Goal: Contribute content: Add original content to the website for others to see

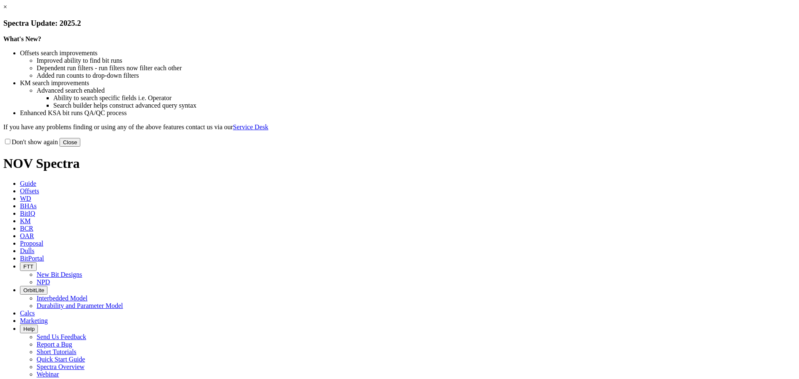
click at [7, 10] on link "×" at bounding box center [5, 6] width 4 height 7
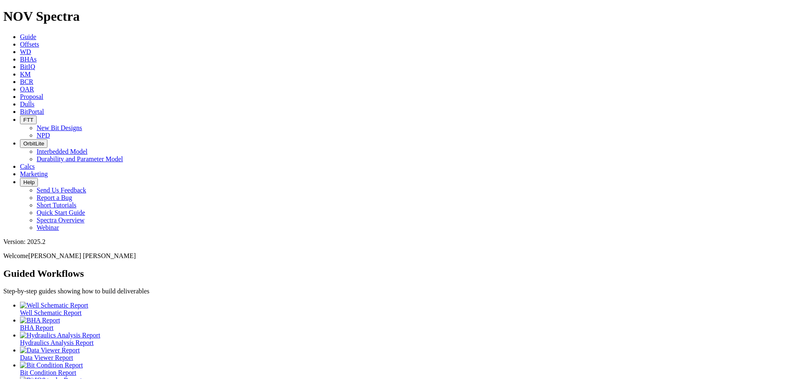
click at [39, 41] on span "Offsets" at bounding box center [29, 44] width 19 height 7
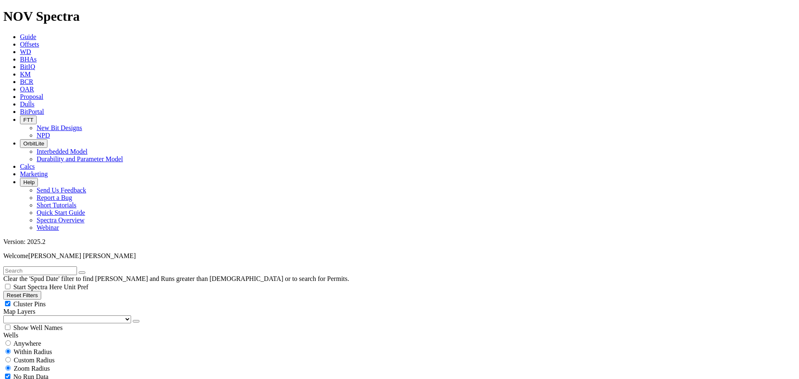
click at [20, 101] on icon at bounding box center [20, 104] width 0 height 7
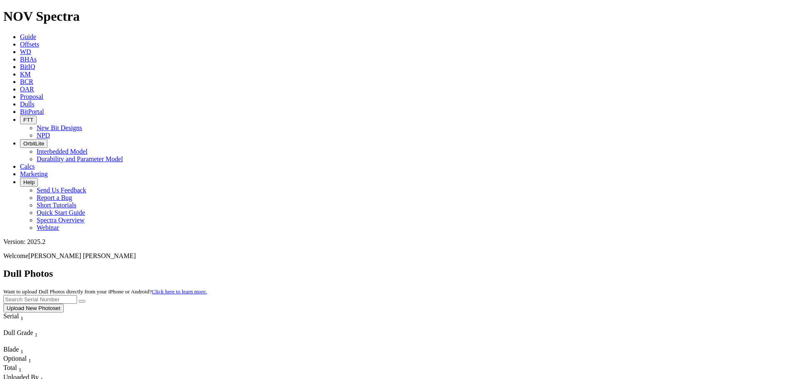
click at [77, 295] on input "text" at bounding box center [40, 299] width 74 height 9
type input "A318567"
click at [85, 300] on button "submit" at bounding box center [82, 301] width 7 height 2
click at [20, 41] on icon at bounding box center [20, 44] width 0 height 7
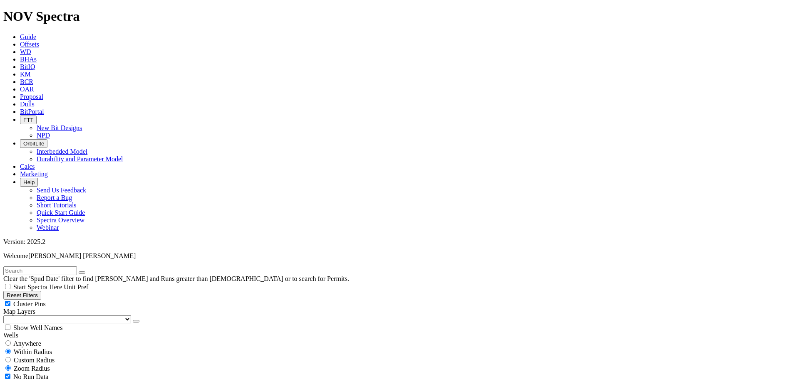
click at [11, 341] on input "radio" at bounding box center [7, 343] width 5 height 5
radio input "true"
radio input "false"
click at [41, 267] on input "text" at bounding box center [40, 271] width 74 height 9
click at [24, 267] on input "OliveWon" at bounding box center [40, 271] width 74 height 9
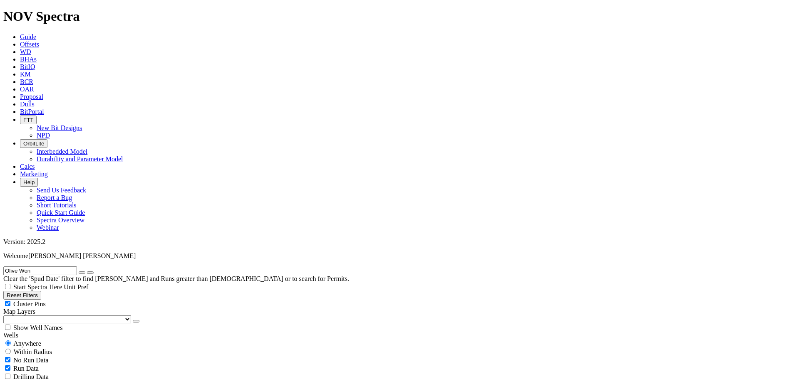
click at [94, 272] on button "submit" at bounding box center [90, 273] width 7 height 2
click at [55, 267] on input "Olive Won" at bounding box center [40, 271] width 74 height 9
type input "Olive Won Unit 235H"
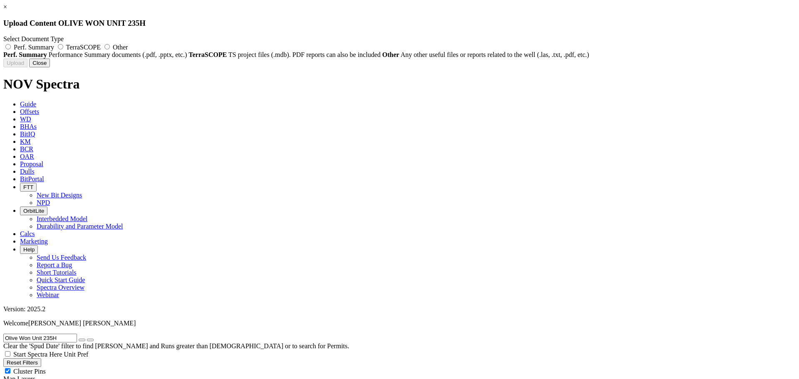
click at [56, 49] on label "Perf. Summary" at bounding box center [29, 47] width 52 height 7
click at [11, 49] on input "Perf. Summary" at bounding box center [7, 46] width 5 height 5
radio input "true"
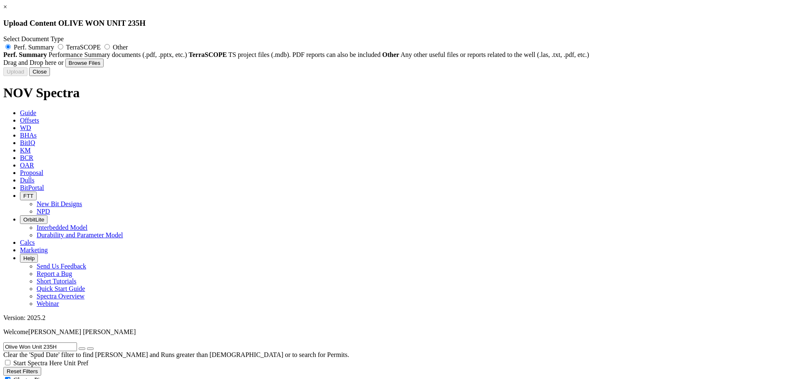
type input "Performance Summary - 9.875 TKF66-AL1 - Eddy County - NM (Internal Version).pdf"
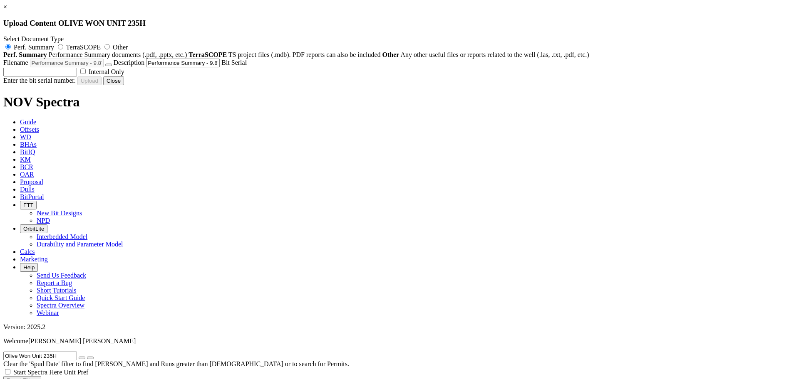
click at [124, 75] on label "Internal Only" at bounding box center [102, 71] width 46 height 7
click at [86, 74] on input "Internal Only" at bounding box center [82, 71] width 5 height 5
checkbox input "true"
click at [77, 77] on input "text" at bounding box center [40, 72] width 74 height 9
type input "A320985"
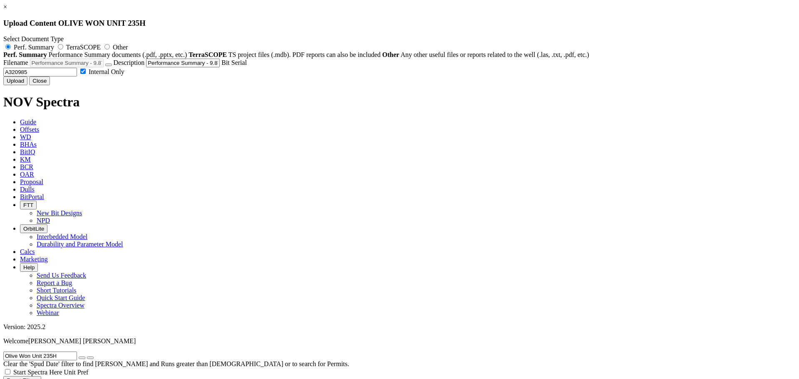
click at [27, 85] on button "Upload" at bounding box center [15, 81] width 24 height 9
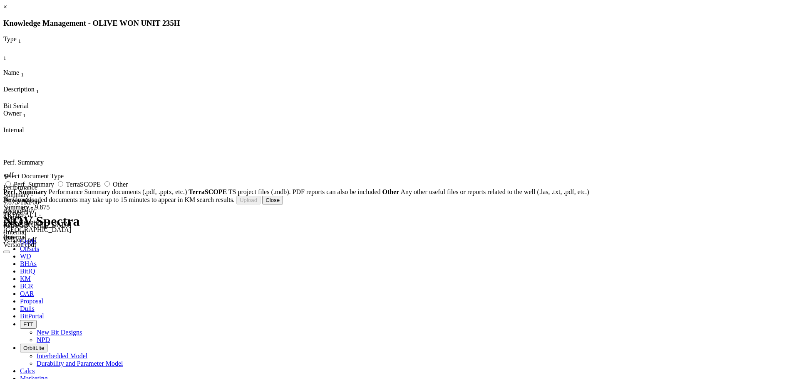
click at [56, 188] on label "Perf. Summary" at bounding box center [29, 184] width 52 height 7
click at [11, 187] on input "Perf. Summary" at bounding box center [7, 183] width 5 height 5
radio input "true"
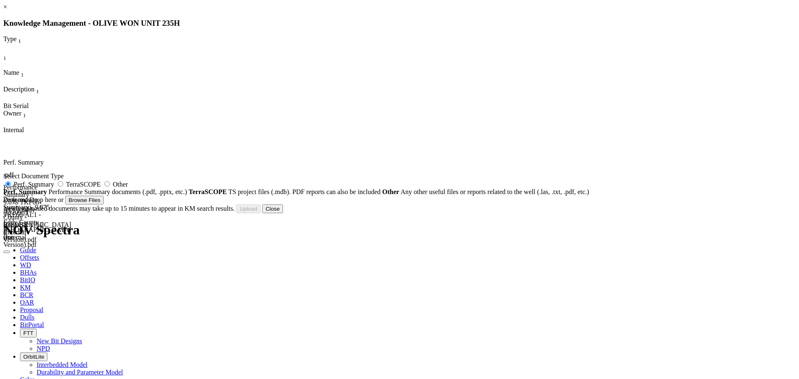
type input "Performance Summary - 9.875 TKF66-AL1 - Eddy County - NM (External Version).pdf"
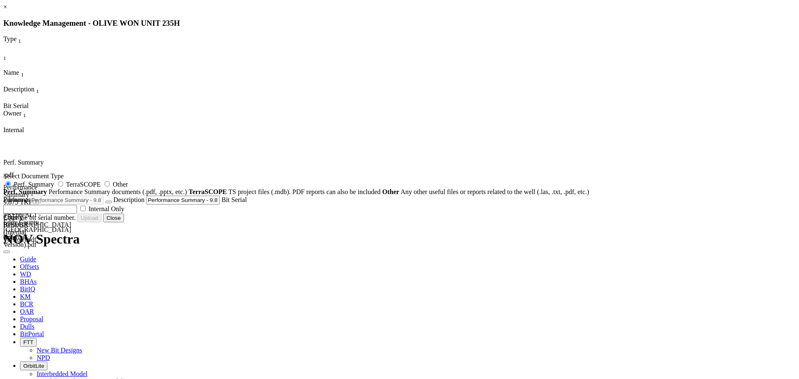
click at [77, 214] on input "text" at bounding box center [40, 209] width 74 height 9
type input "A320985"
click at [27, 223] on button "Upload" at bounding box center [15, 218] width 24 height 9
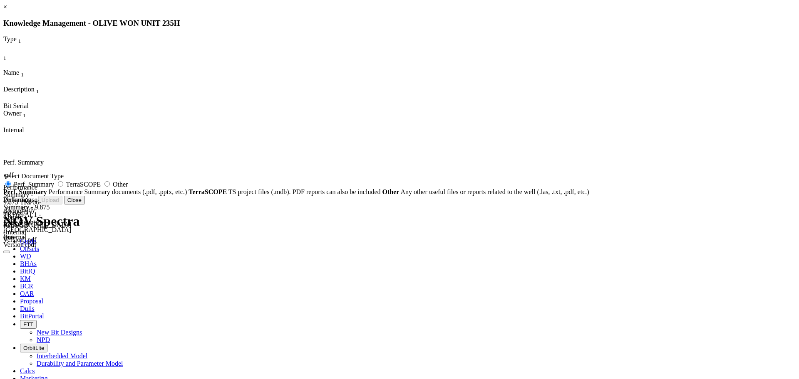
radio input "false"
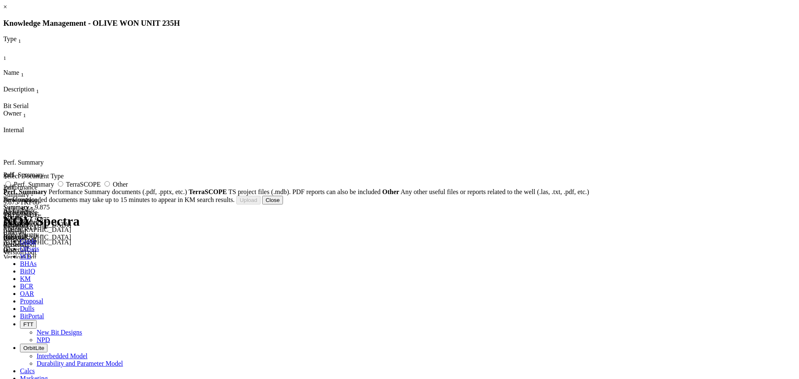
click at [283, 205] on button "Close" at bounding box center [272, 200] width 21 height 9
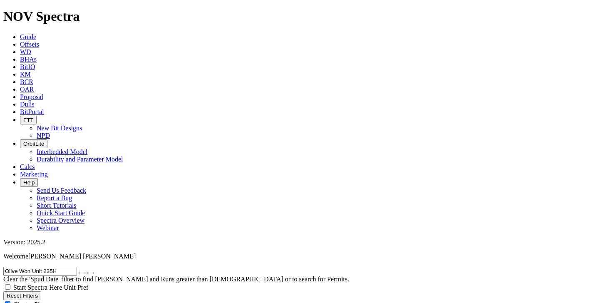
radio input "false"
radio input "true"
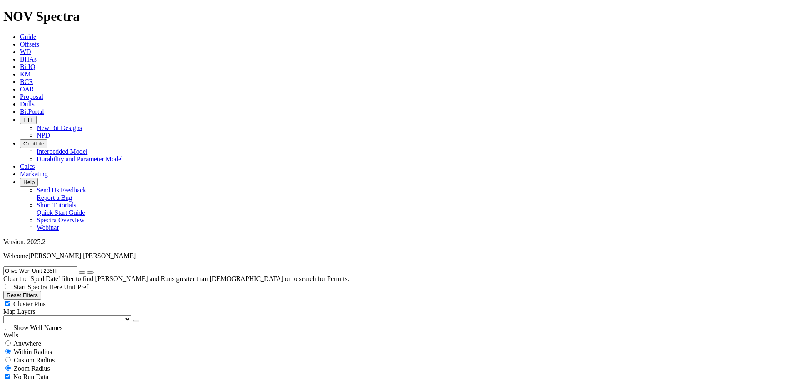
click at [31, 71] on span "KM" at bounding box center [25, 74] width 11 height 7
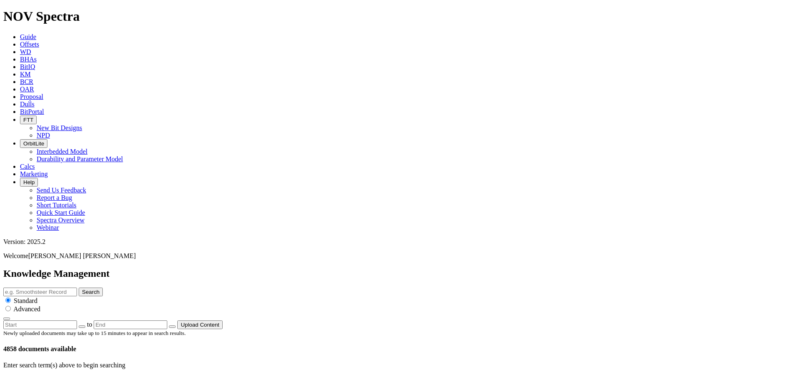
click at [85, 326] on button "button" at bounding box center [82, 327] width 7 height 2
type input "9/16/25"
click at [32, 379] on icon at bounding box center [32, 383] width 0 height 7
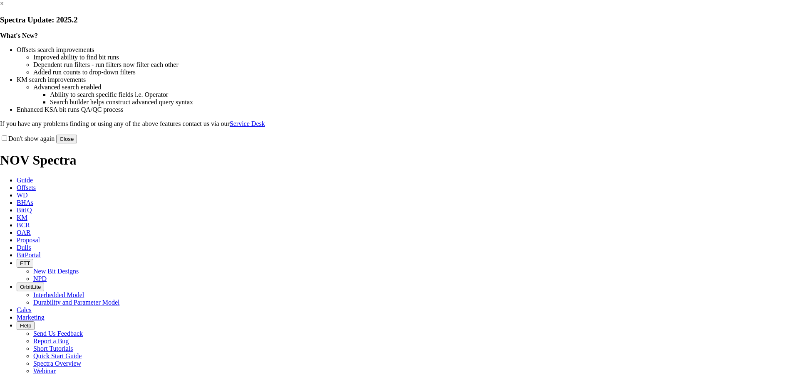
click at [4, 7] on link "×" at bounding box center [2, 3] width 4 height 7
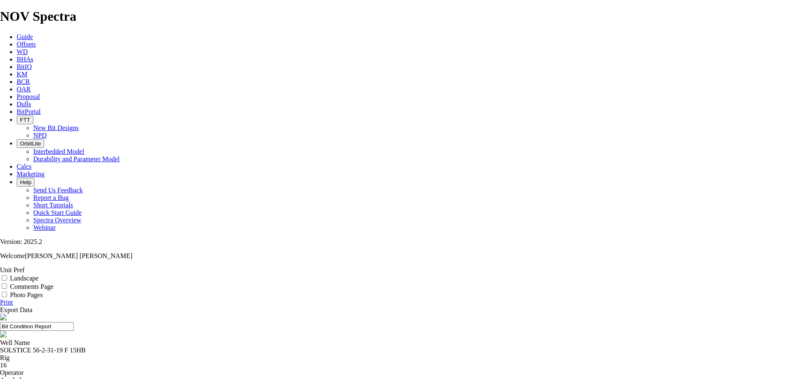
click at [32, 307] on link "Export Data" at bounding box center [16, 310] width 32 height 7
